Goal: Use online tool/utility

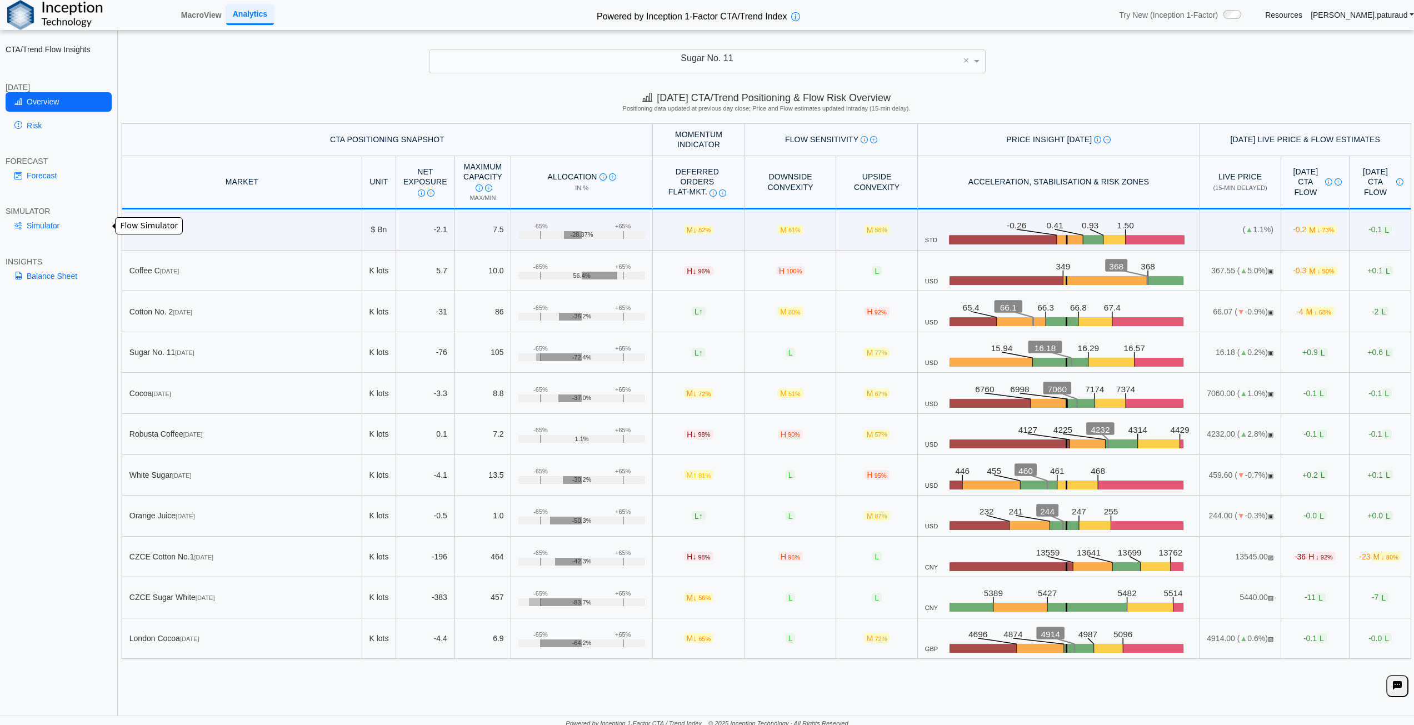
click at [53, 222] on link "Simulator" at bounding box center [59, 225] width 106 height 19
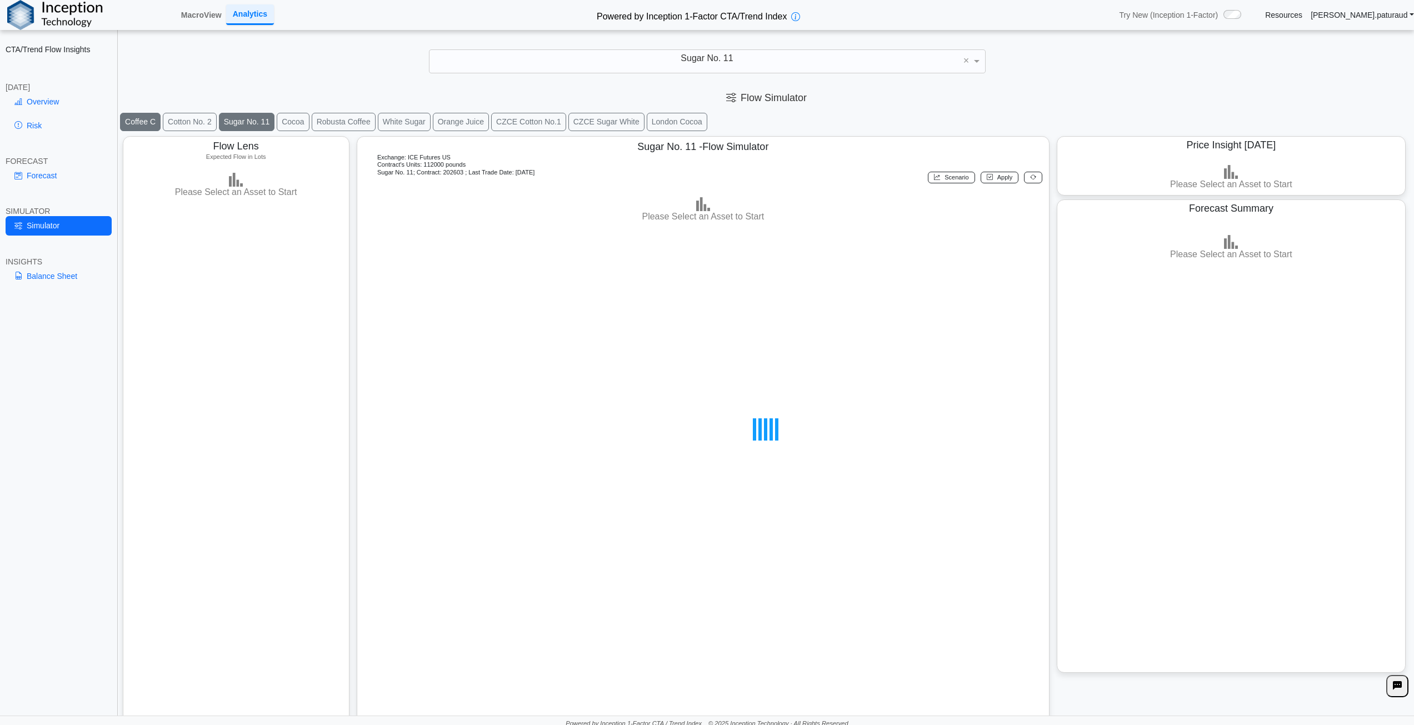
click at [141, 121] on button "Coffee C" at bounding box center [140, 122] width 41 height 18
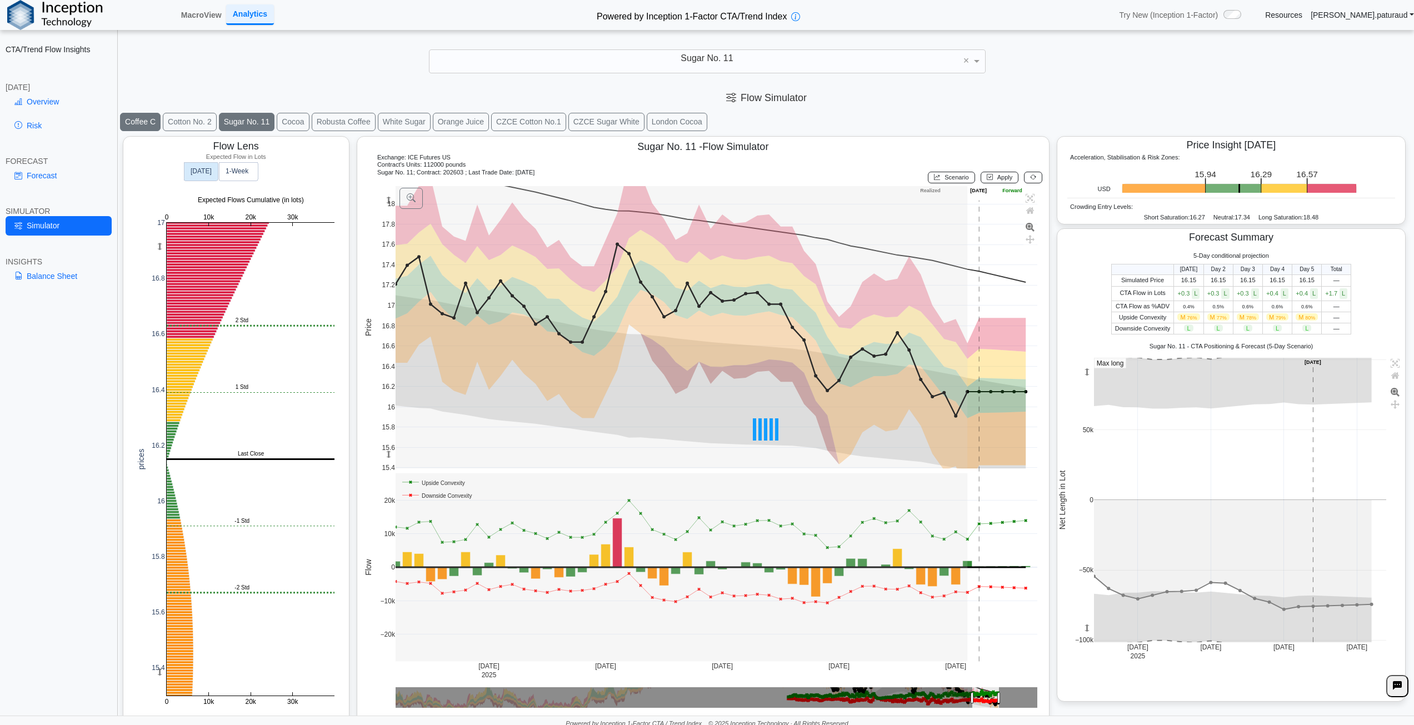
click at [142, 115] on button "Coffee C" at bounding box center [140, 122] width 41 height 18
click at [135, 128] on button "Coffee C" at bounding box center [140, 122] width 41 height 18
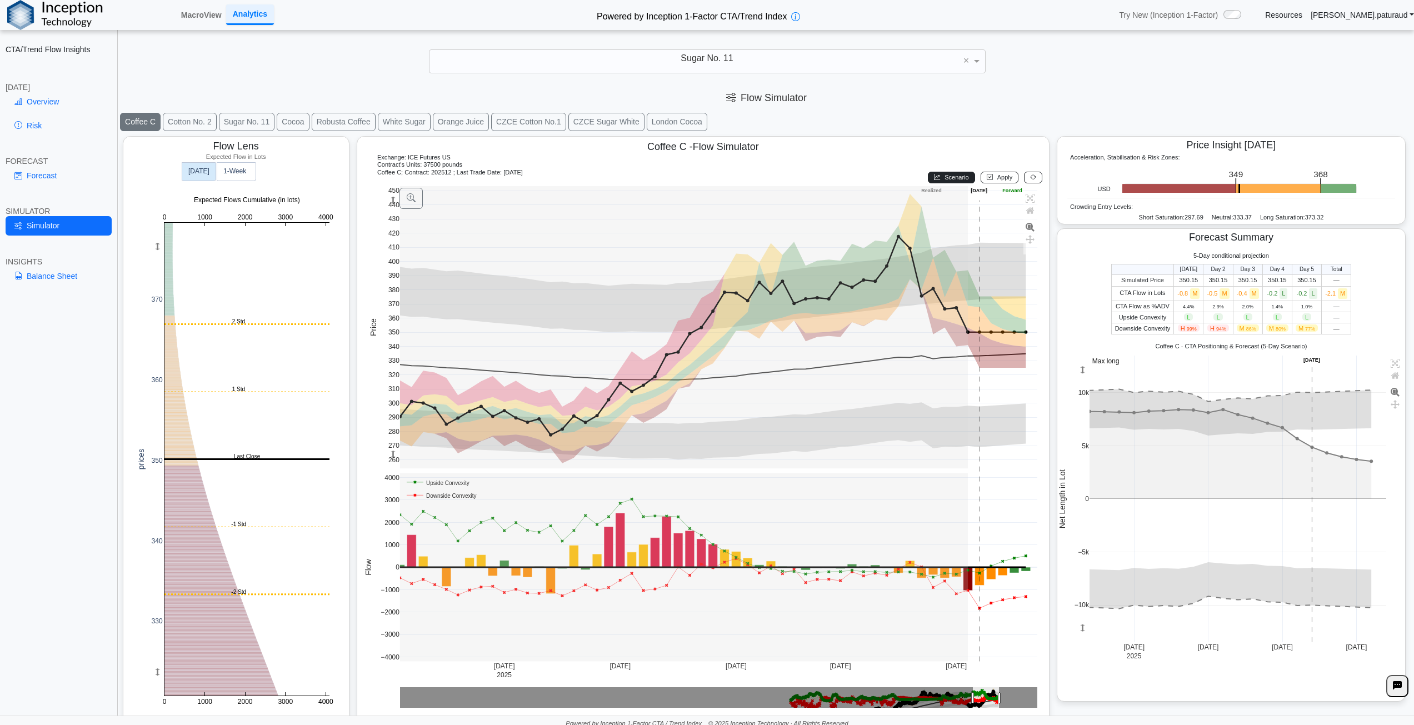
click at [950, 175] on span "Scenario" at bounding box center [956, 177] width 24 height 7
click at [949, 176] on span "Scenario" at bounding box center [956, 177] width 24 height 7
click at [998, 172] on button "Apply" at bounding box center [999, 178] width 38 height 12
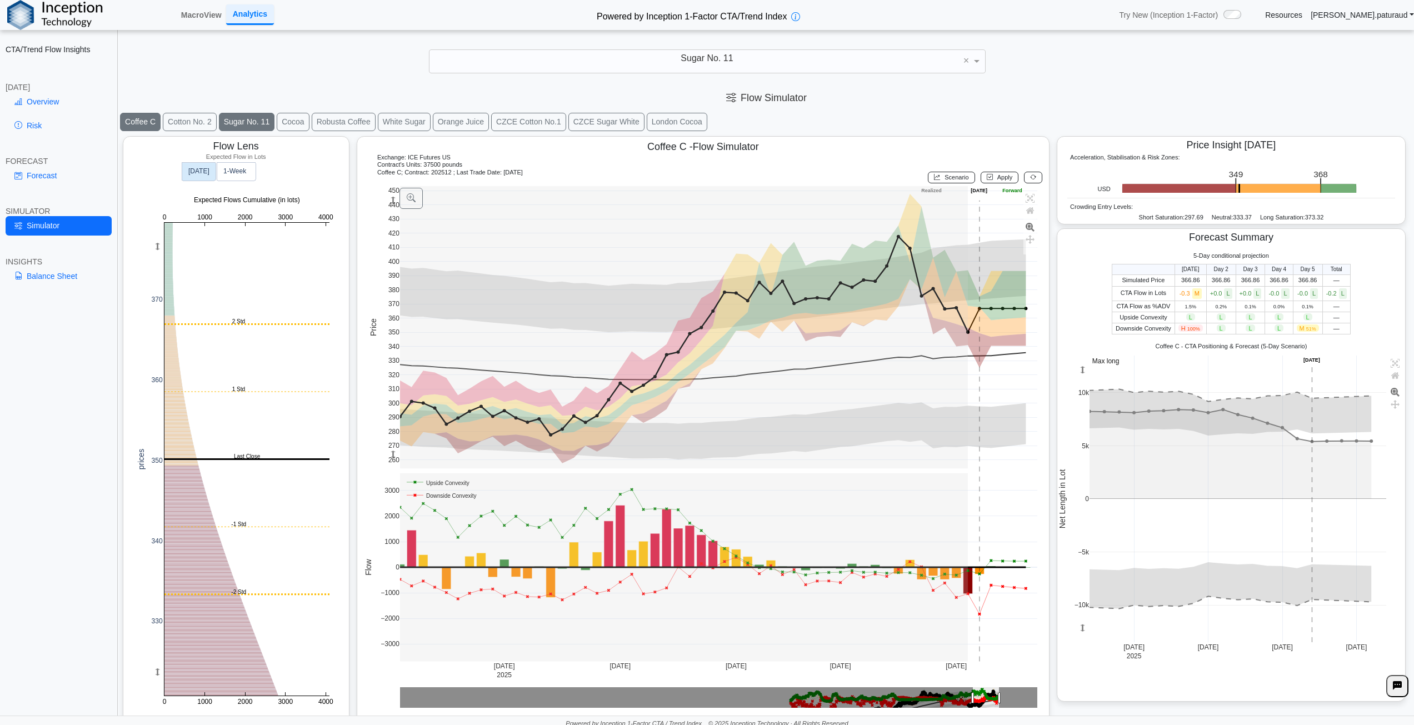
click at [256, 124] on button "Sugar No. 11" at bounding box center [247, 122] width 56 height 18
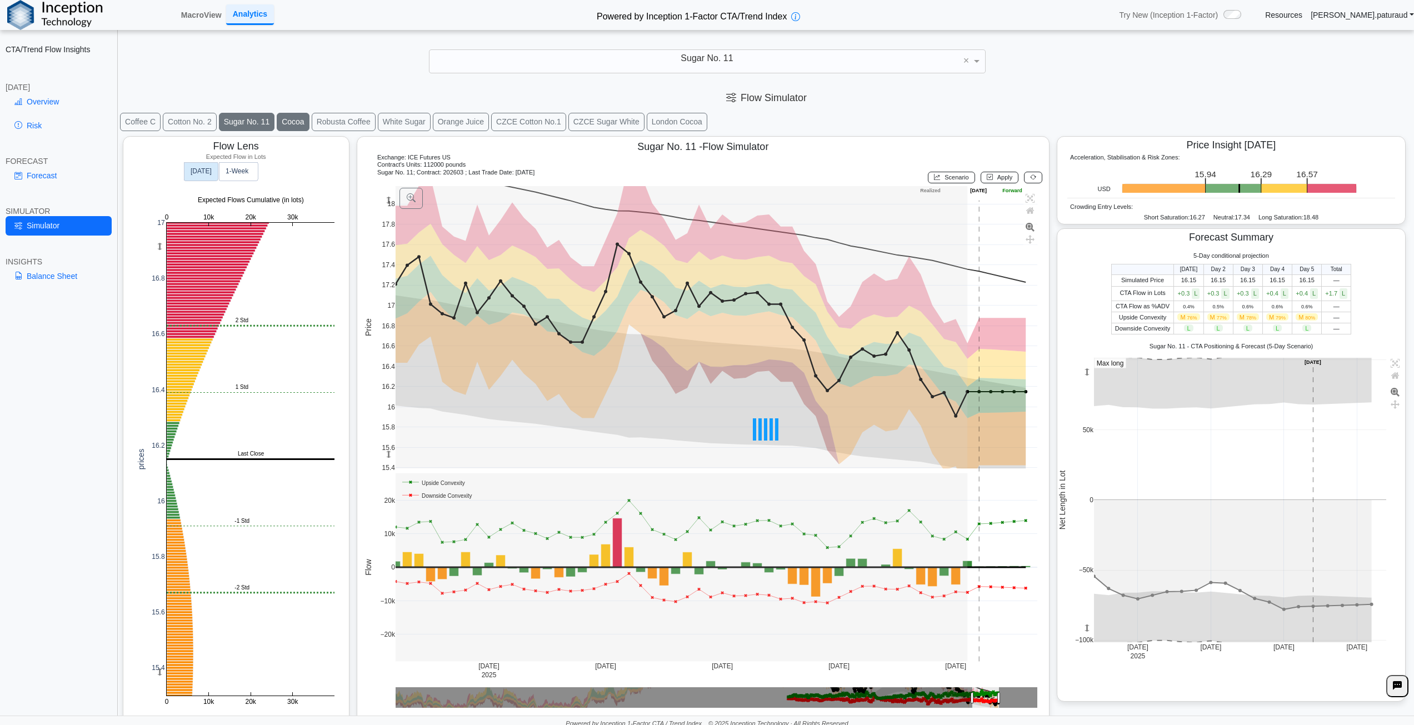
click at [292, 124] on button "Cocoa" at bounding box center [293, 122] width 32 height 18
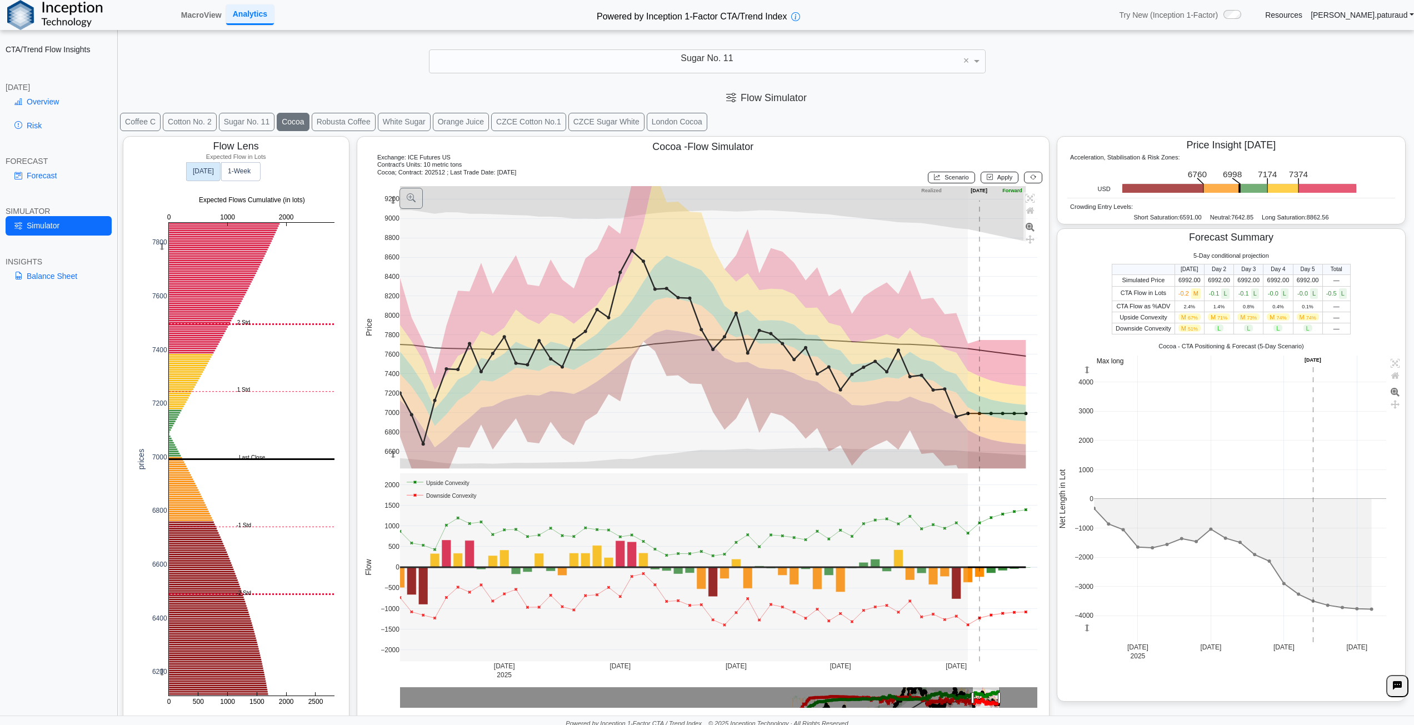
click at [944, 177] on span "Scenario" at bounding box center [956, 177] width 24 height 7
click at [997, 174] on span "Apply" at bounding box center [1005, 177] width 16 height 7
